Goal: Transaction & Acquisition: Purchase product/service

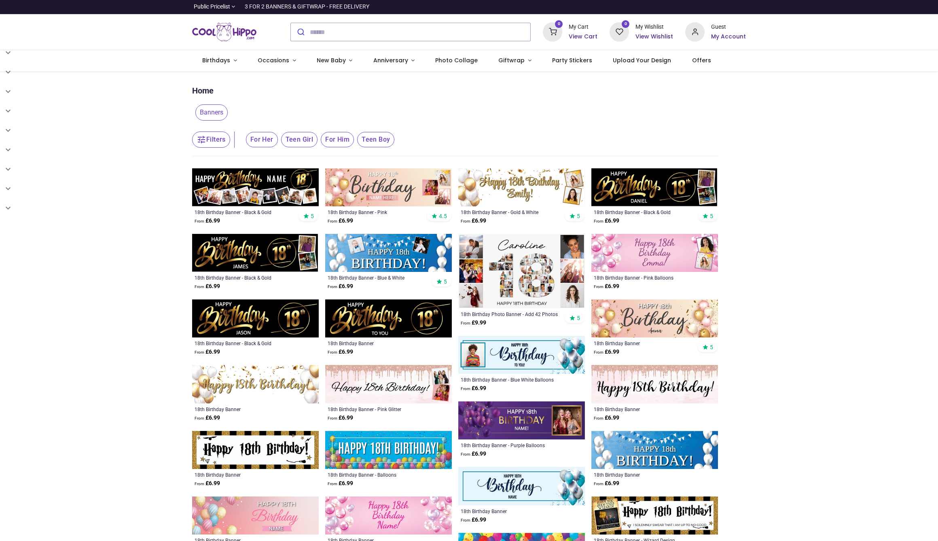
click at [267, 200] on img at bounding box center [255, 187] width 127 height 38
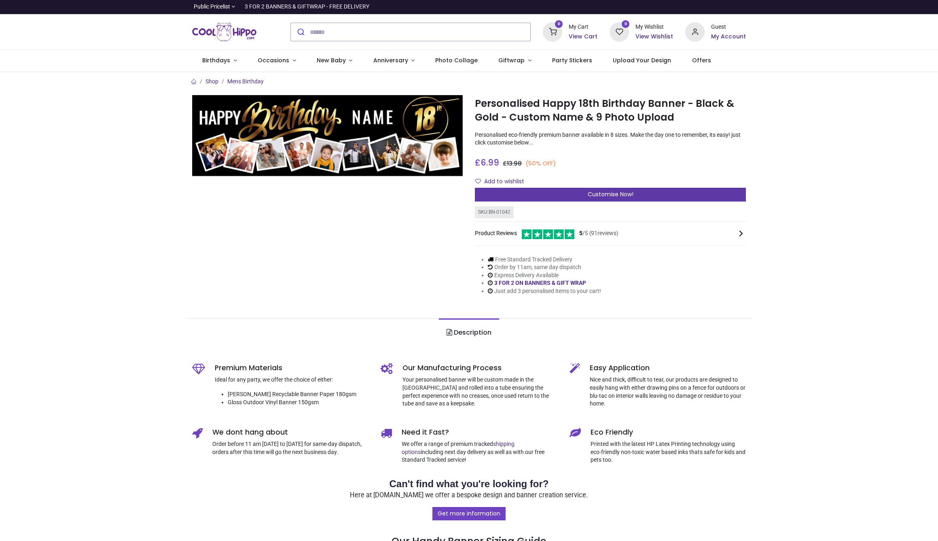
click at [595, 193] on span "Customise Now!" at bounding box center [611, 194] width 46 height 8
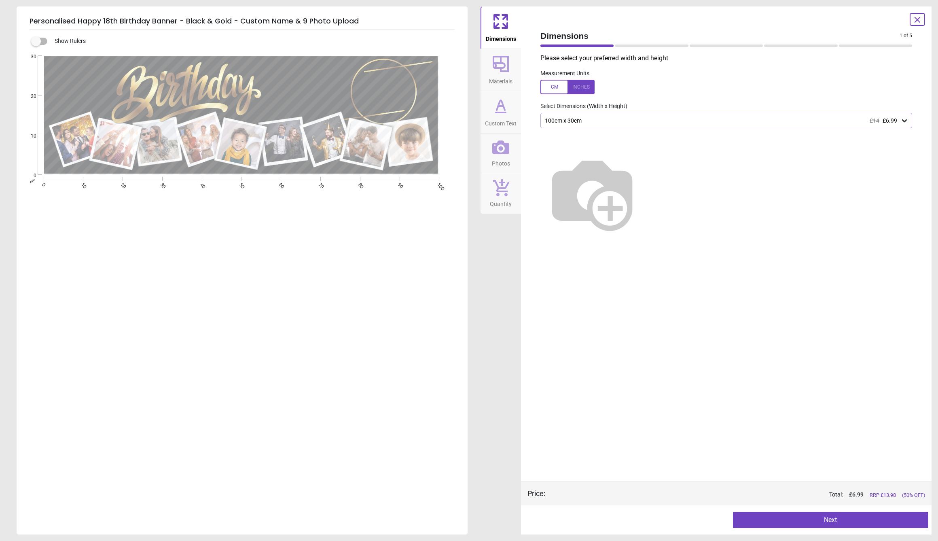
click at [904, 121] on icon at bounding box center [904, 120] width 5 height 3
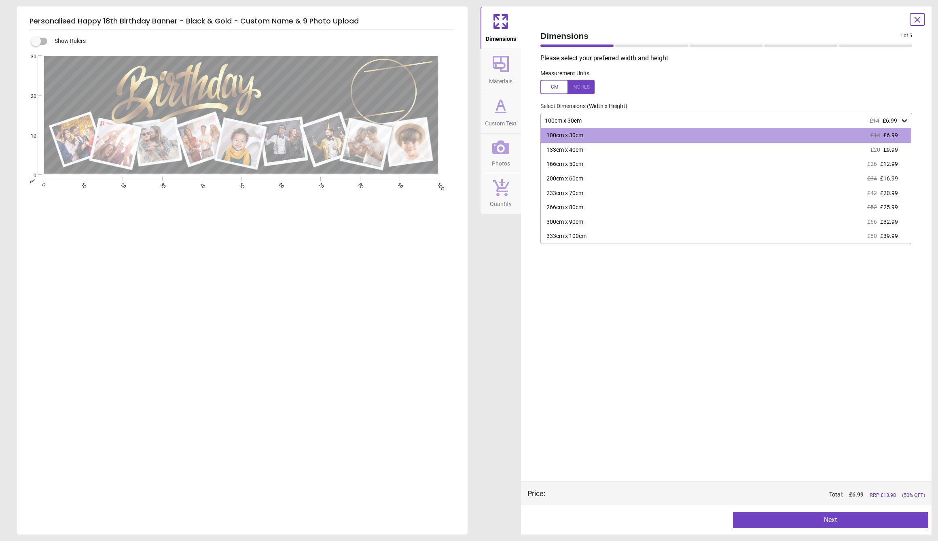
click at [504, 72] on icon at bounding box center [500, 63] width 19 height 19
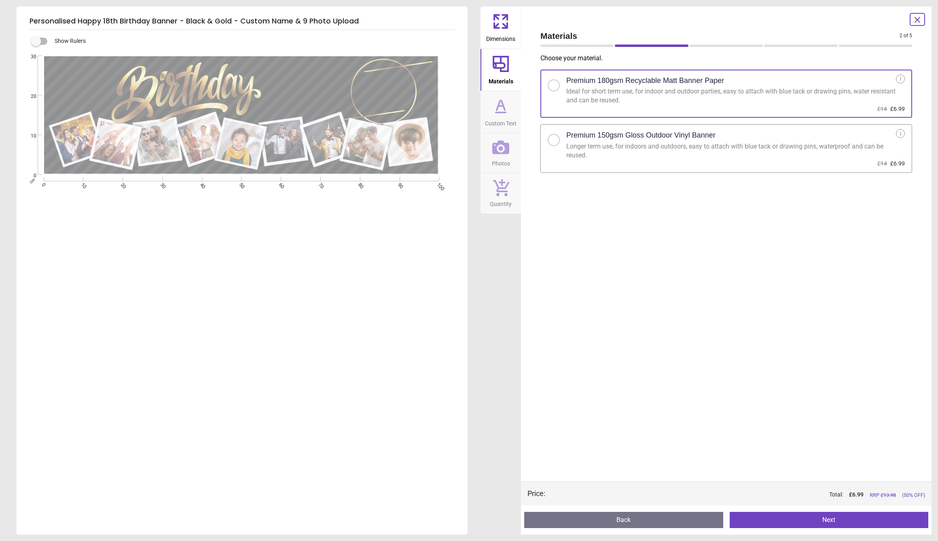
click at [554, 143] on div at bounding box center [554, 140] width 12 height 12
click at [844, 521] on button "Next" at bounding box center [829, 520] width 199 height 16
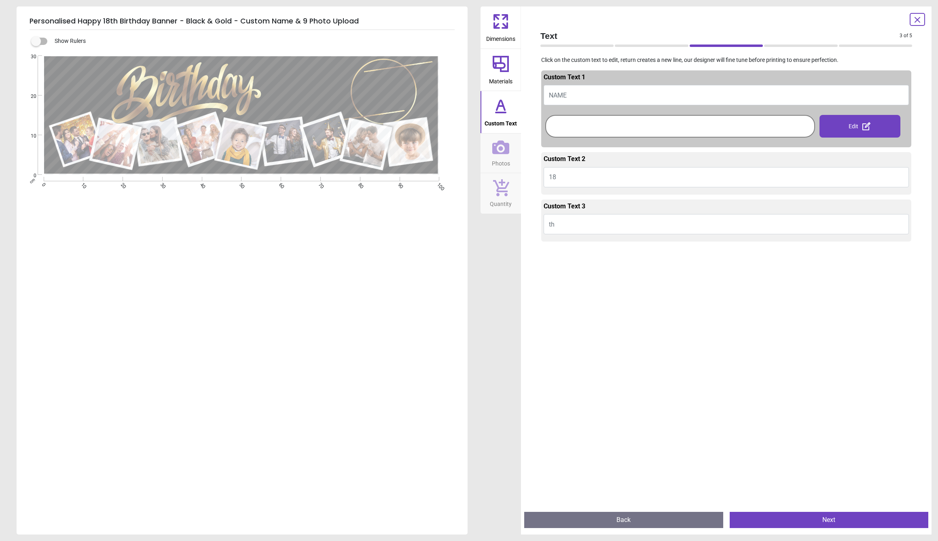
click at [573, 94] on button "NAME" at bounding box center [726, 95] width 365 height 20
click at [513, 113] on button "Custom Text" at bounding box center [501, 112] width 40 height 42
click at [508, 114] on icon at bounding box center [500, 105] width 19 height 19
click at [578, 93] on button "NAME" at bounding box center [726, 95] width 365 height 20
click at [917, 18] on icon at bounding box center [918, 20] width 10 height 10
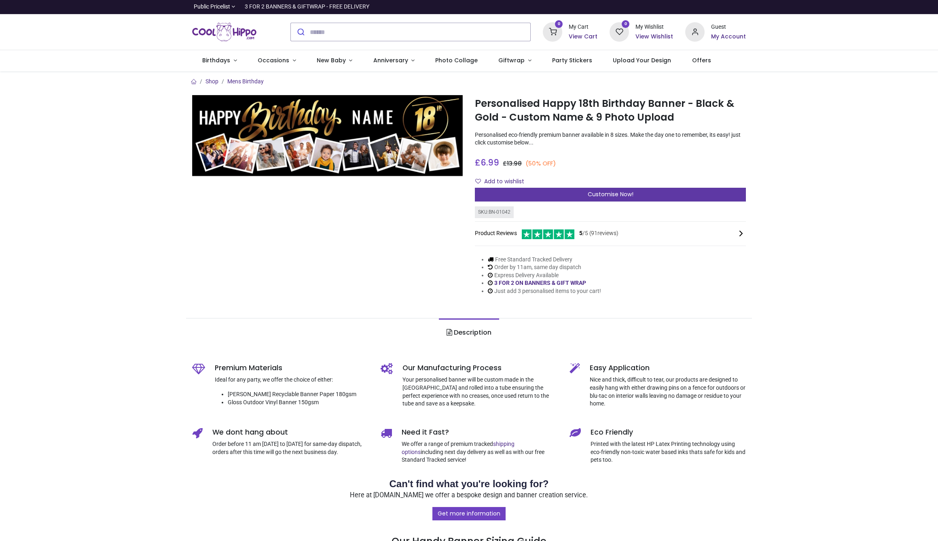
click at [659, 194] on div "Customise Now!" at bounding box center [610, 195] width 271 height 14
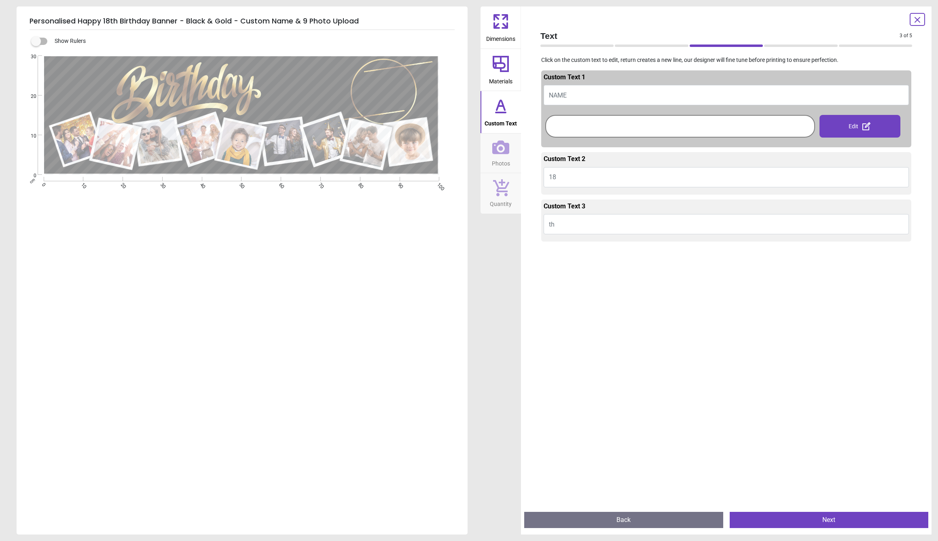
click at [574, 91] on button "NAME" at bounding box center [726, 95] width 365 height 20
type textarea "*"
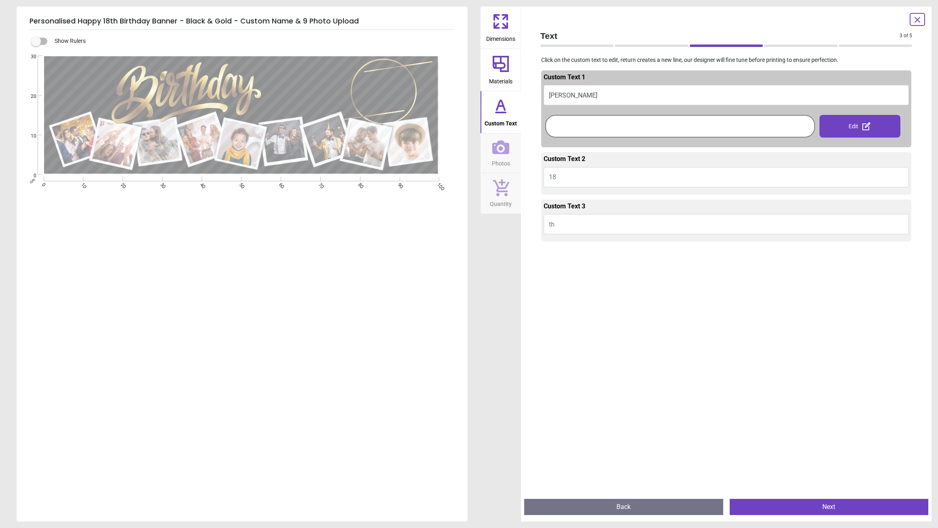
scroll to position [6, 0]
type textarea "*******"
click at [841, 509] on button "Next" at bounding box center [829, 507] width 199 height 16
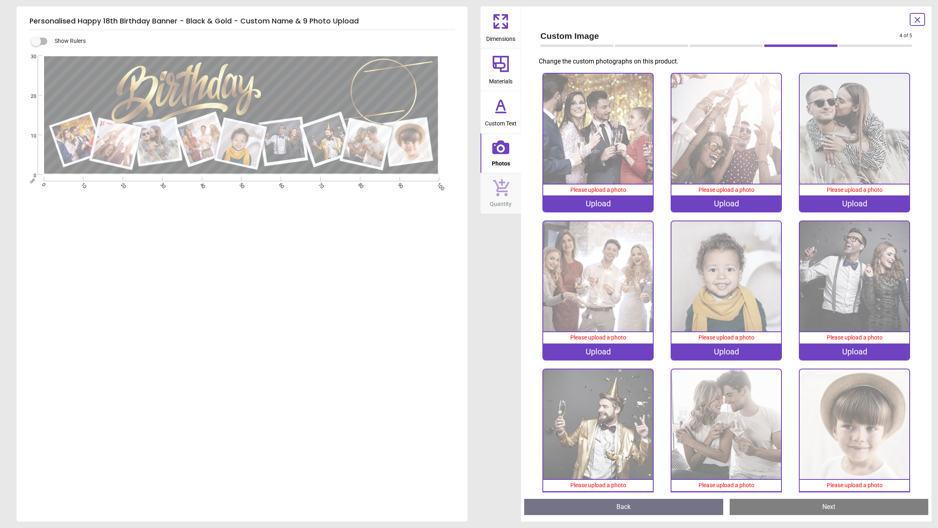
click at [592, 202] on div "Upload" at bounding box center [598, 203] width 110 height 16
click at [921, 18] on icon at bounding box center [918, 20] width 10 height 10
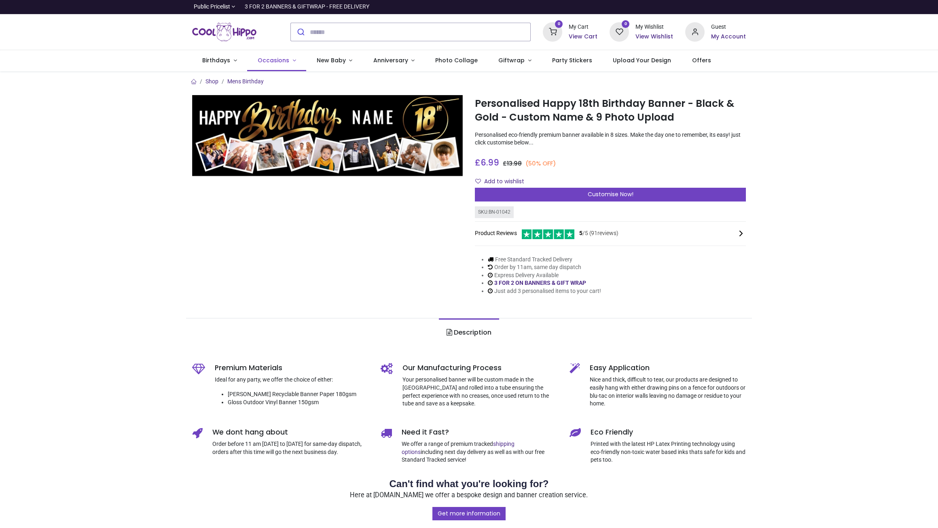
click at [284, 64] on span "Occasions" at bounding box center [274, 60] width 32 height 8
click at [224, 60] on span "Birthdays" at bounding box center [216, 60] width 28 height 8
click at [216, 65] on link "Birthdays" at bounding box center [219, 60] width 55 height 21
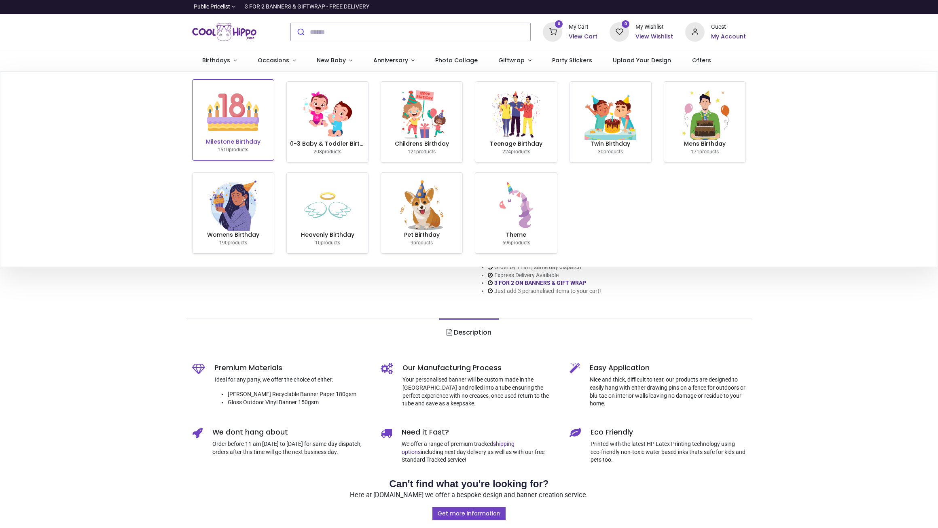
click at [233, 135] on img at bounding box center [233, 112] width 52 height 52
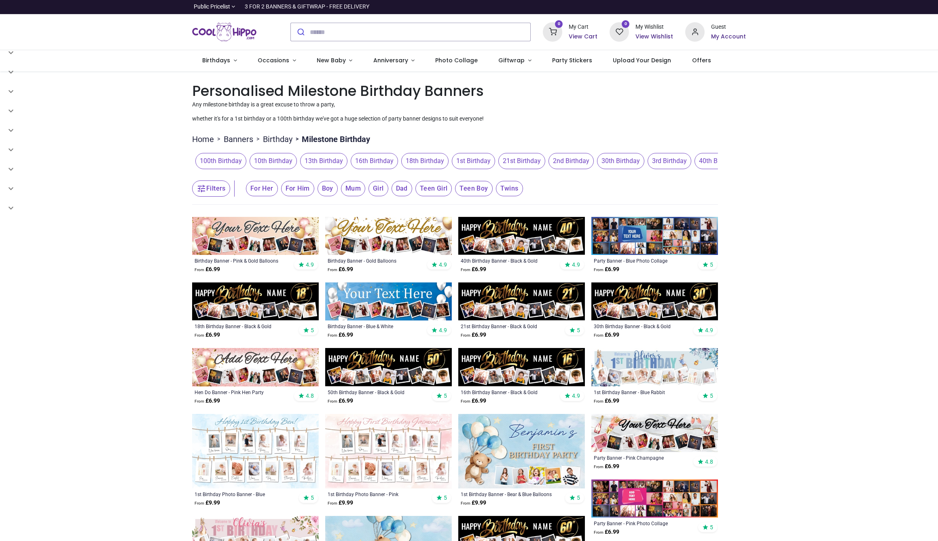
click at [401, 163] on span "18th Birthday" at bounding box center [424, 161] width 47 height 16
click at [401, 167] on span "18th Birthday" at bounding box center [424, 161] width 47 height 16
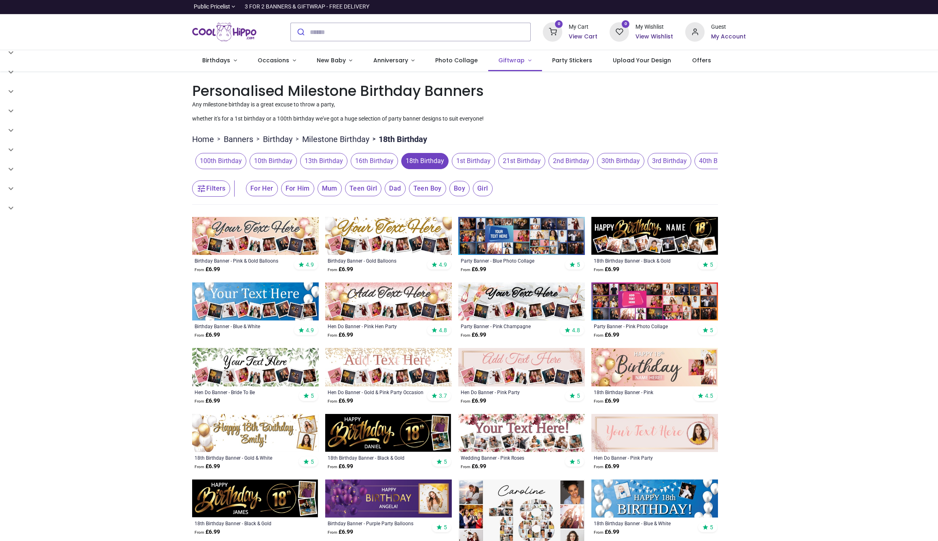
click at [498, 65] on link "Giftwrap" at bounding box center [515, 60] width 54 height 21
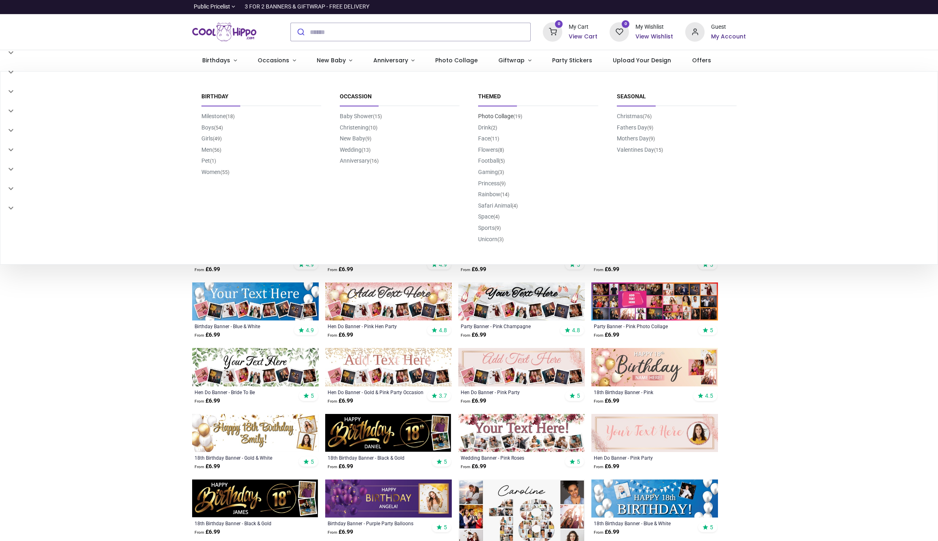
click at [506, 116] on link "Photo Collage (19)" at bounding box center [500, 116] width 44 height 6
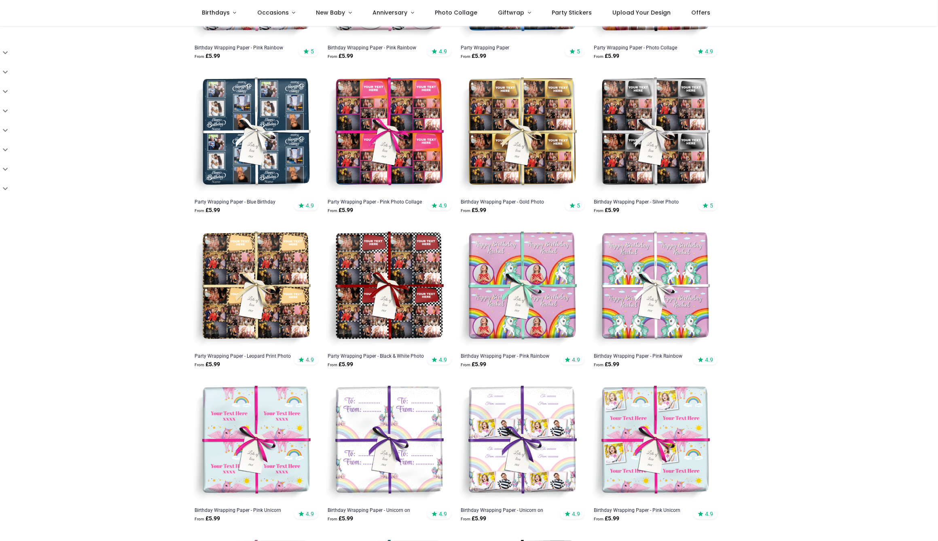
scroll to position [133, 0]
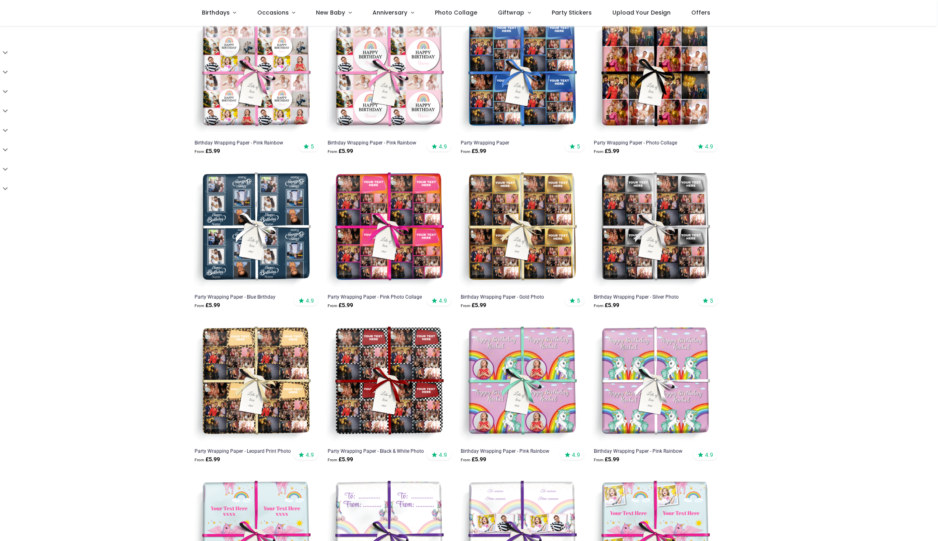
click at [521, 236] on img at bounding box center [521, 227] width 127 height 127
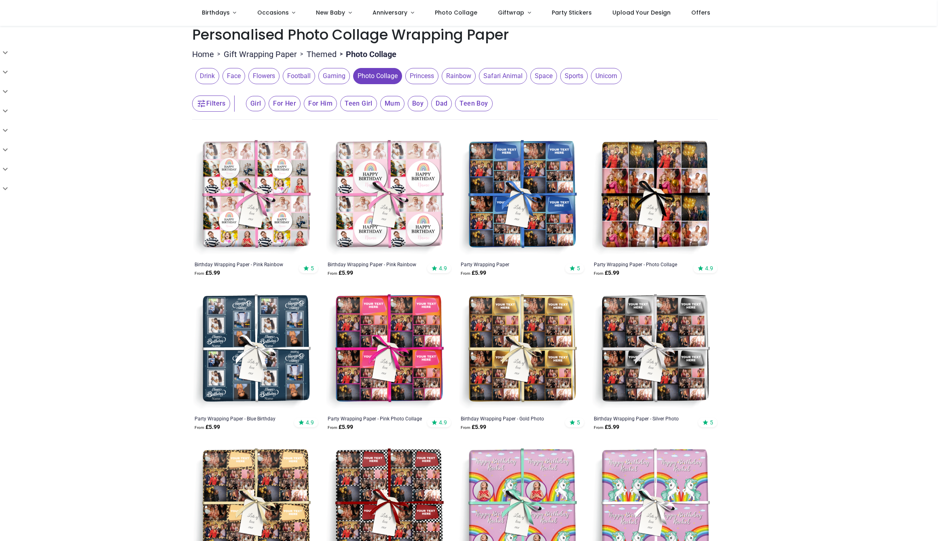
scroll to position [10, 0]
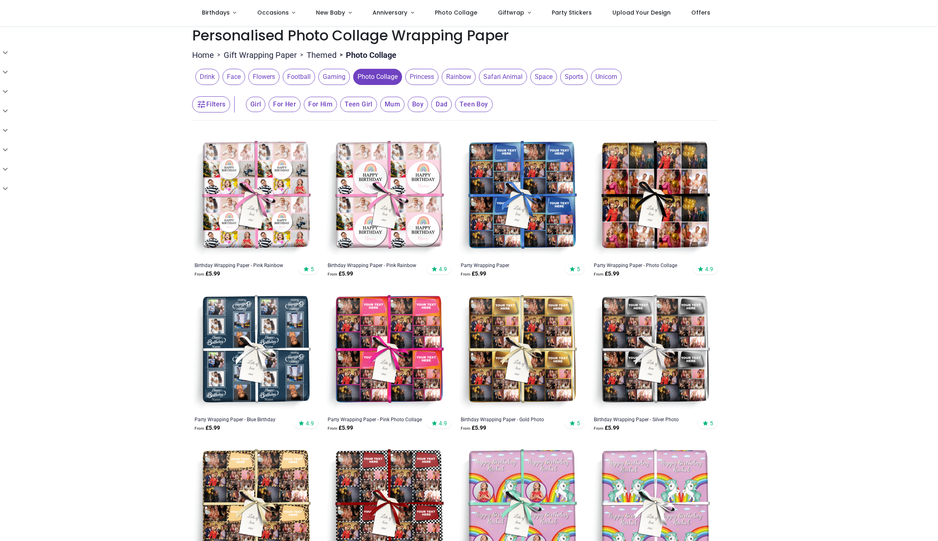
click at [231, 75] on span "Face" at bounding box center [233, 77] width 23 height 16
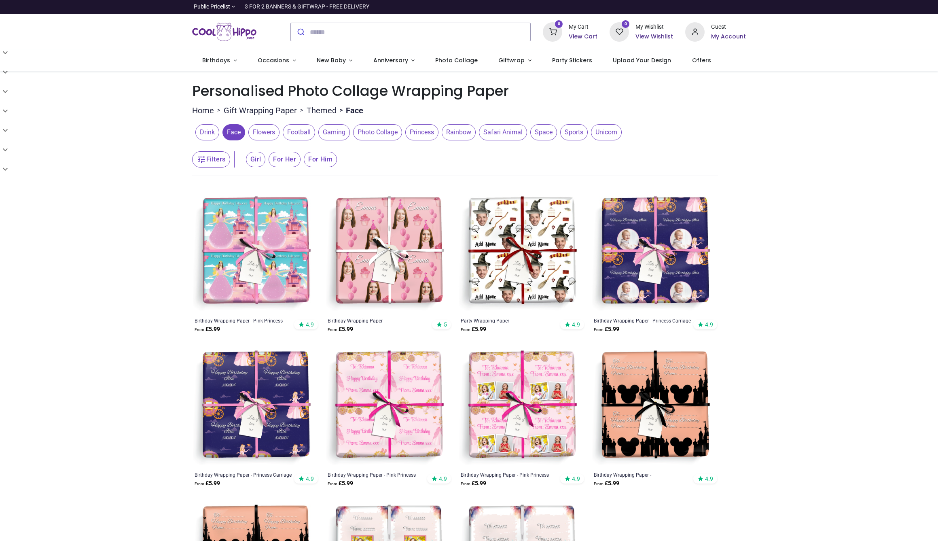
click at [375, 132] on span "Photo Collage" at bounding box center [377, 132] width 49 height 16
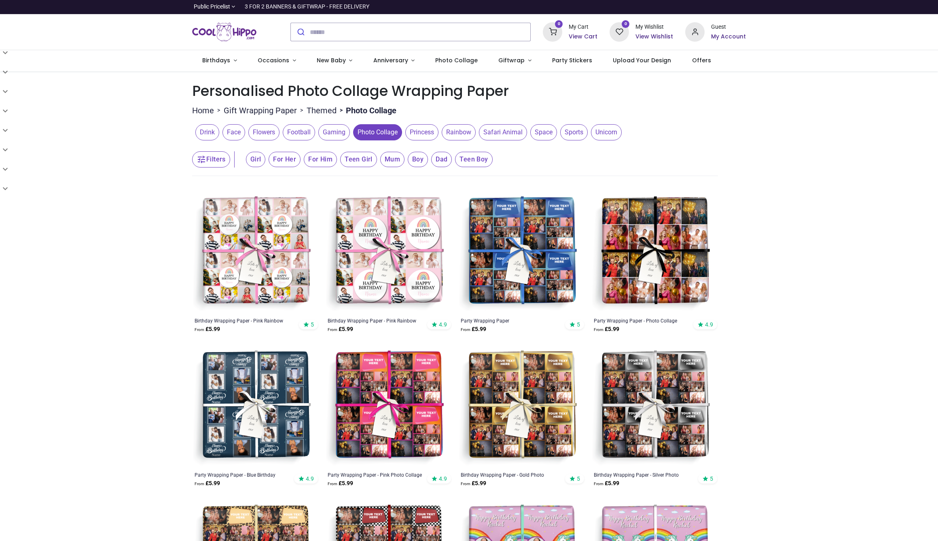
scroll to position [10, 0]
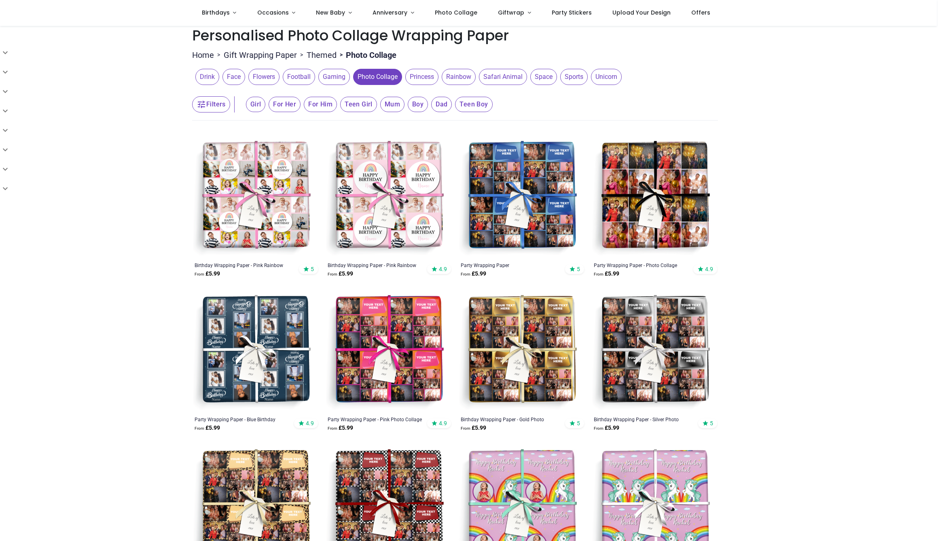
click at [506, 367] on img at bounding box center [521, 350] width 127 height 127
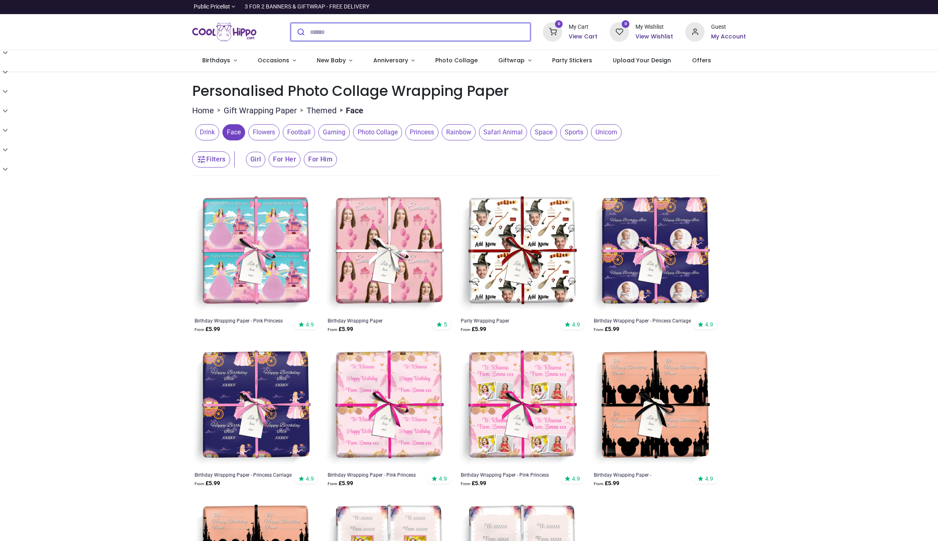
click at [338, 32] on input "search" at bounding box center [420, 32] width 221 height 18
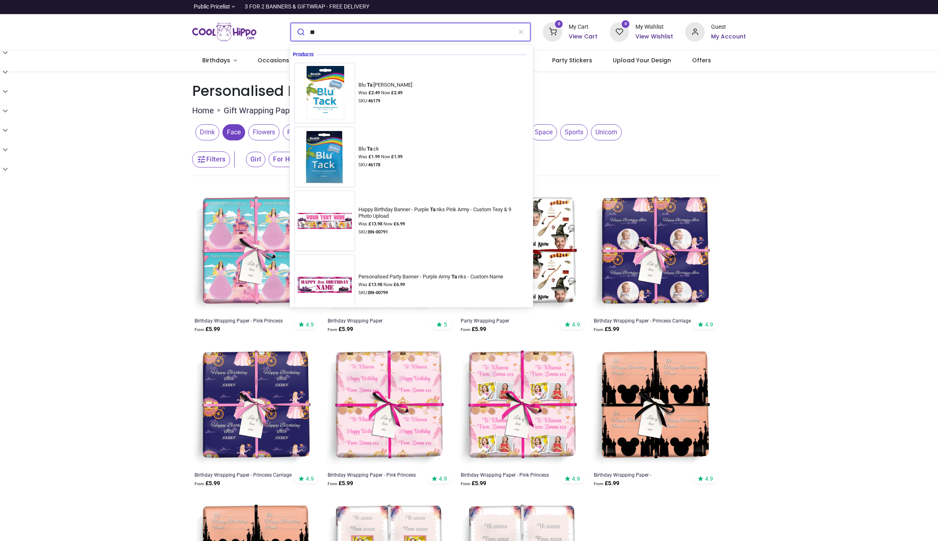
type input "*"
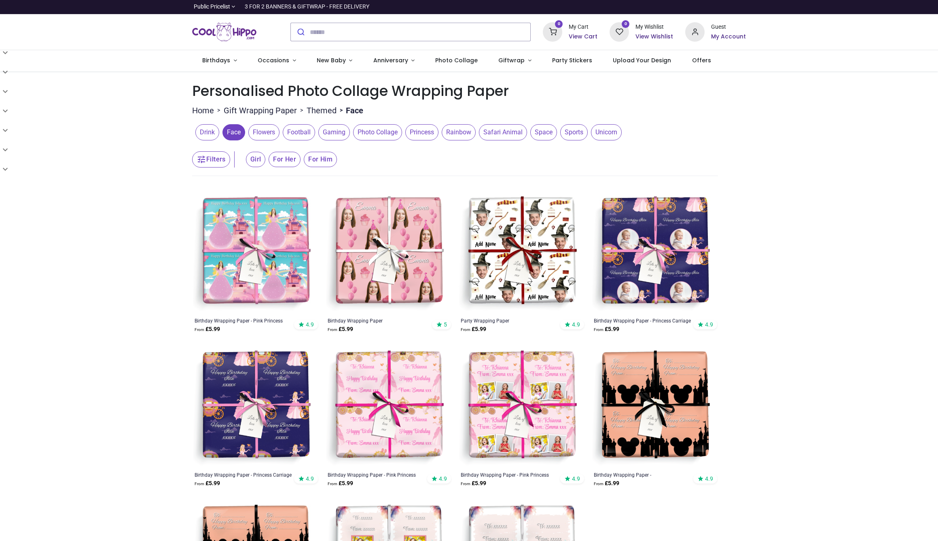
click at [561, 32] on icon at bounding box center [552, 31] width 19 height 19
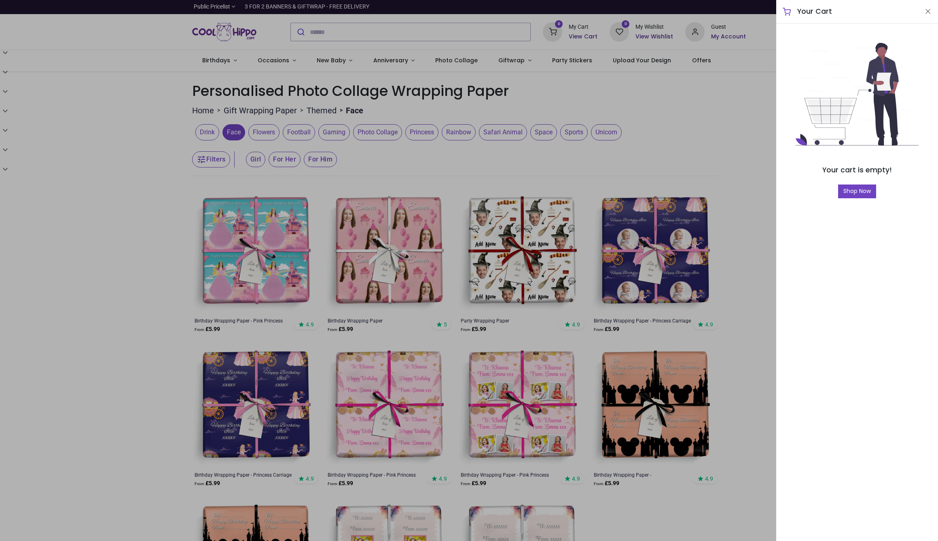
click at [339, 132] on div at bounding box center [469, 270] width 938 height 541
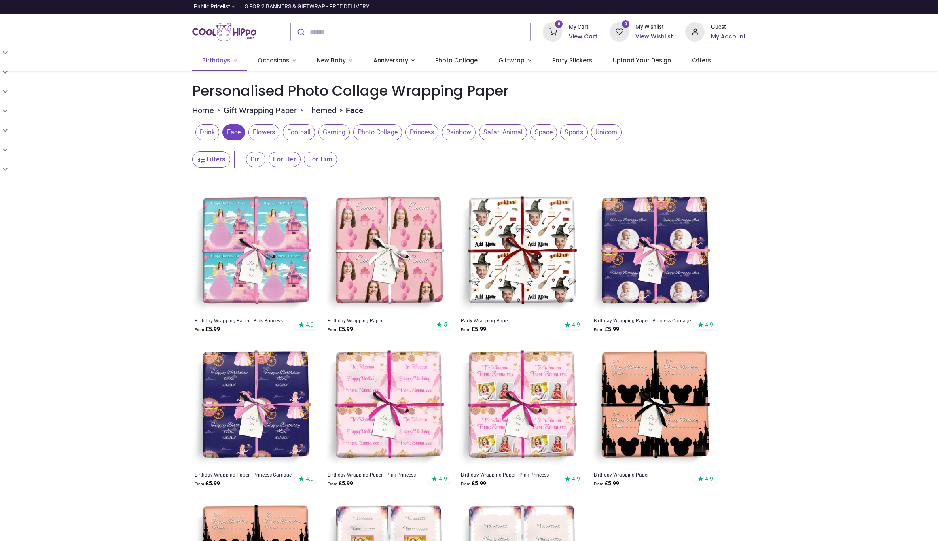
click at [211, 61] on span "Birthdays" at bounding box center [216, 60] width 28 height 8
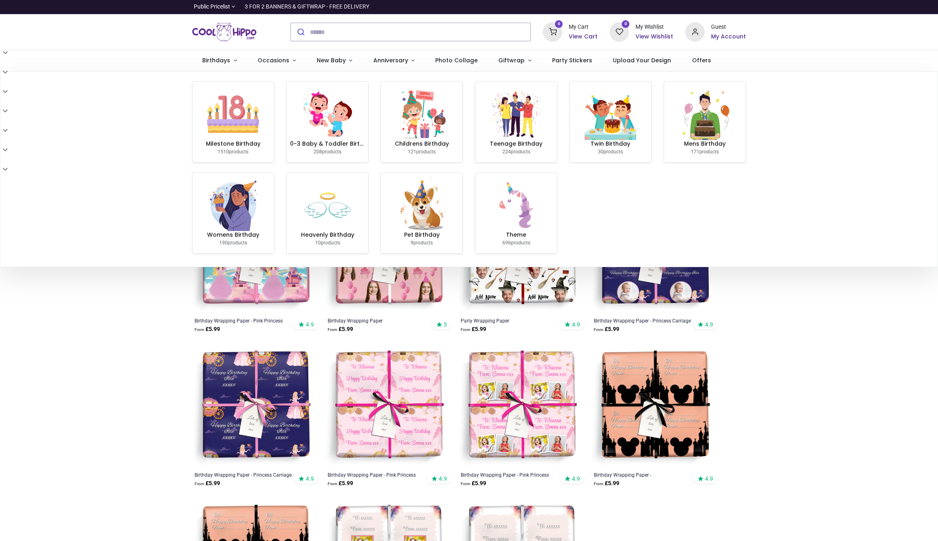
click at [235, 119] on img at bounding box center [233, 114] width 52 height 52
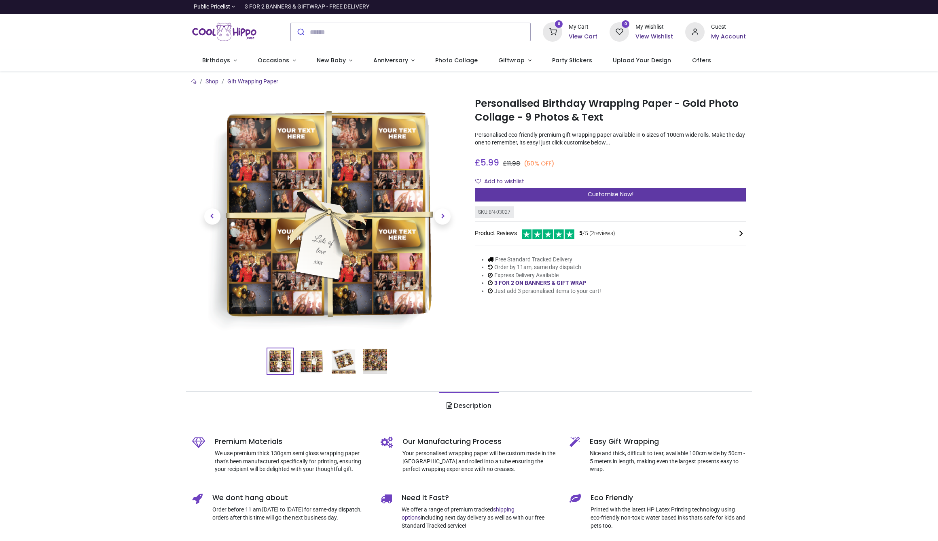
click at [567, 193] on div "Customise Now!" at bounding box center [610, 195] width 271 height 14
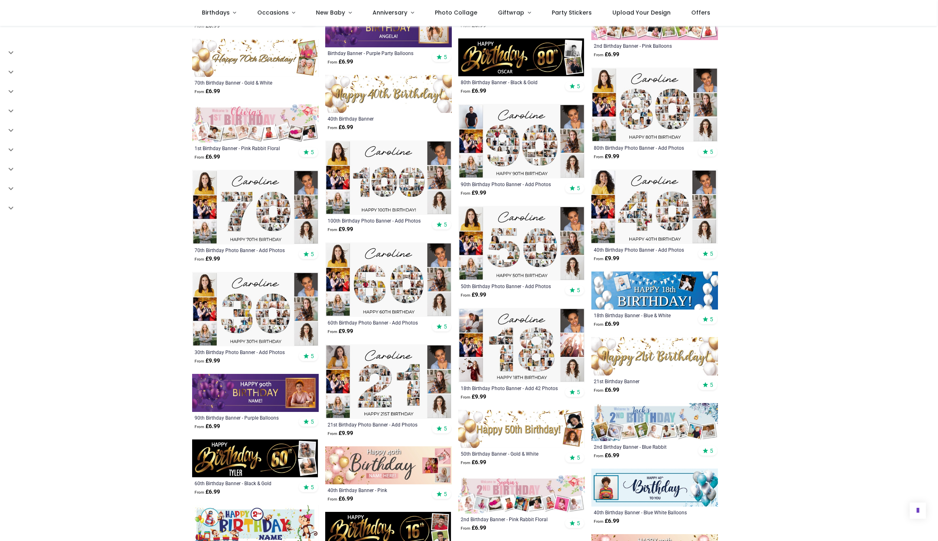
scroll to position [1484, 0]
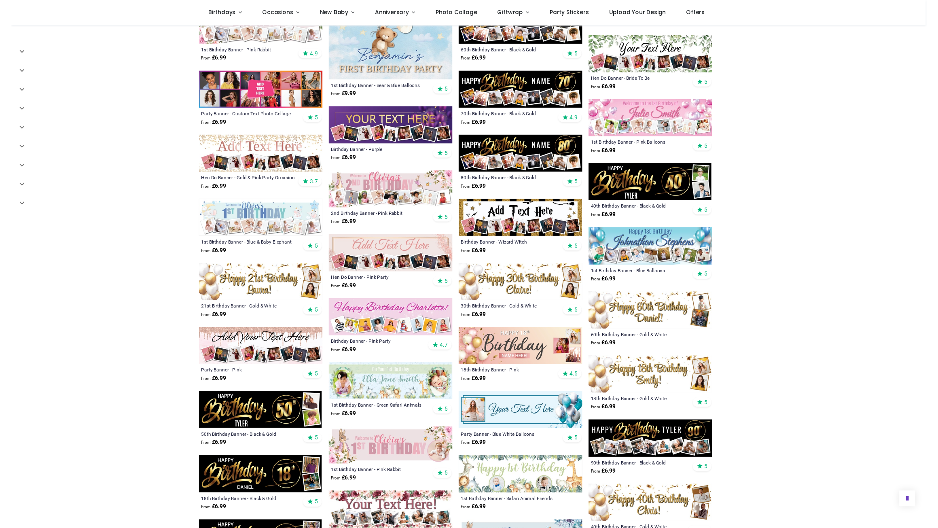
scroll to position [462, 0]
